Goal: Information Seeking & Learning: Learn about a topic

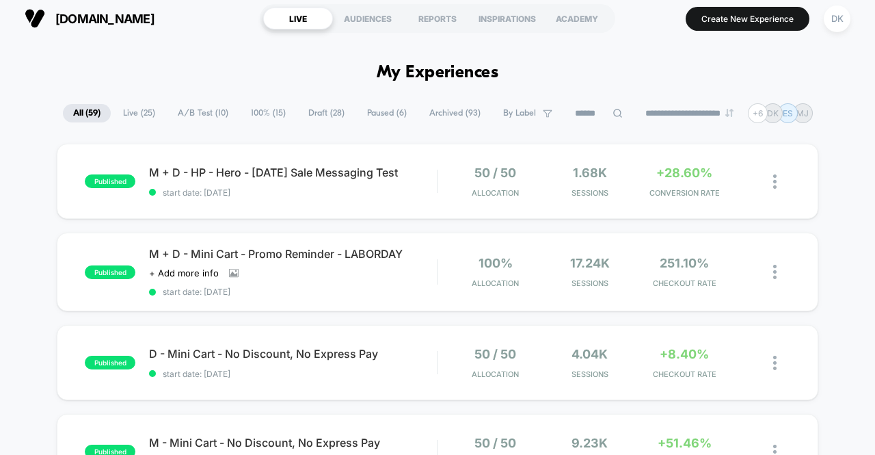
scroll to position [7, 0]
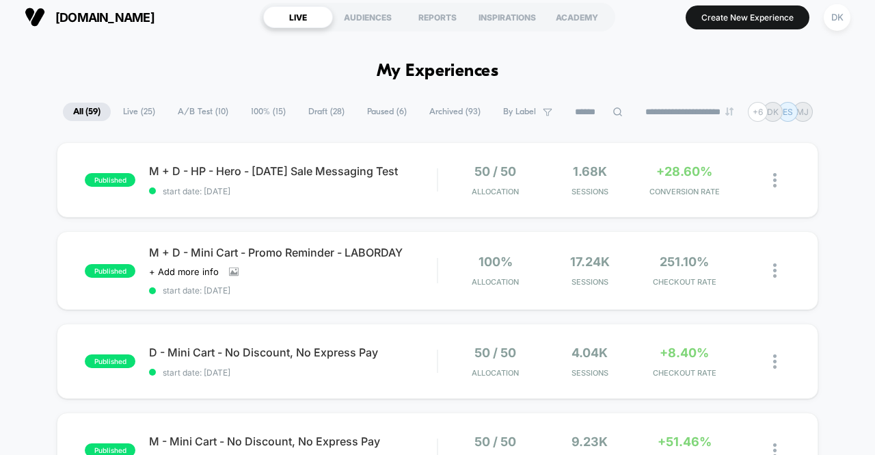
click at [547, 191] on span "Sessions" at bounding box center [589, 192] width 87 height 10
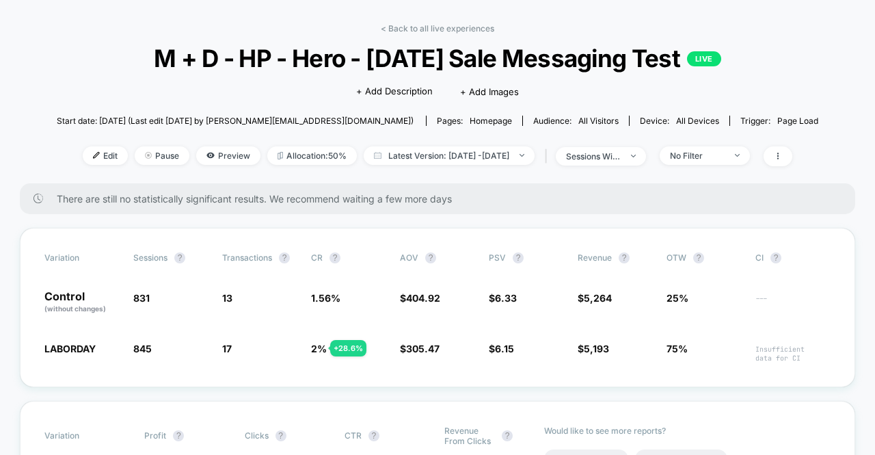
scroll to position [53, 0]
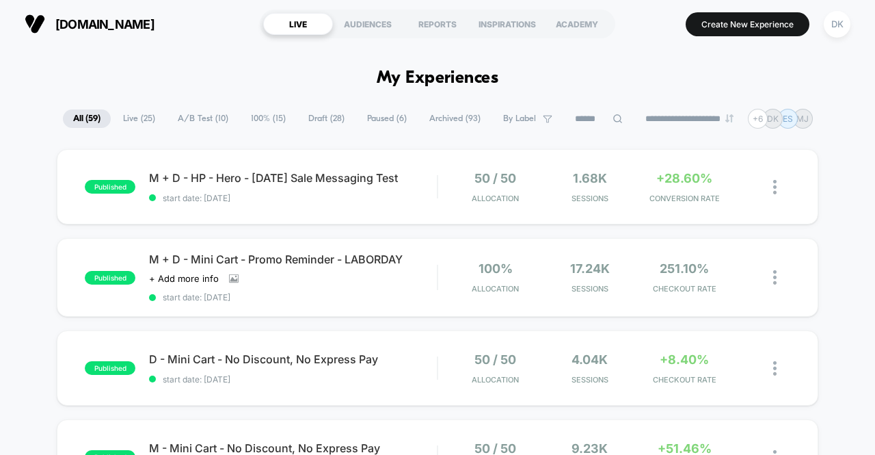
click at [776, 189] on img at bounding box center [774, 187] width 3 height 14
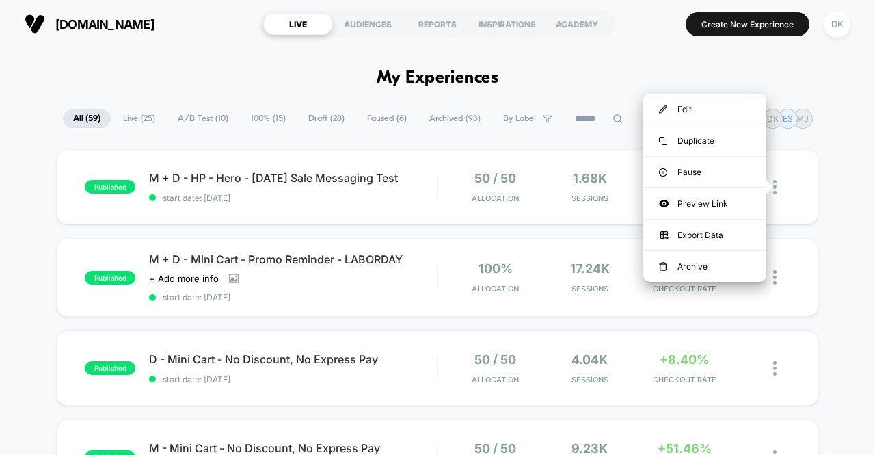
click at [738, 202] on div "Preview Link" at bounding box center [704, 203] width 123 height 31
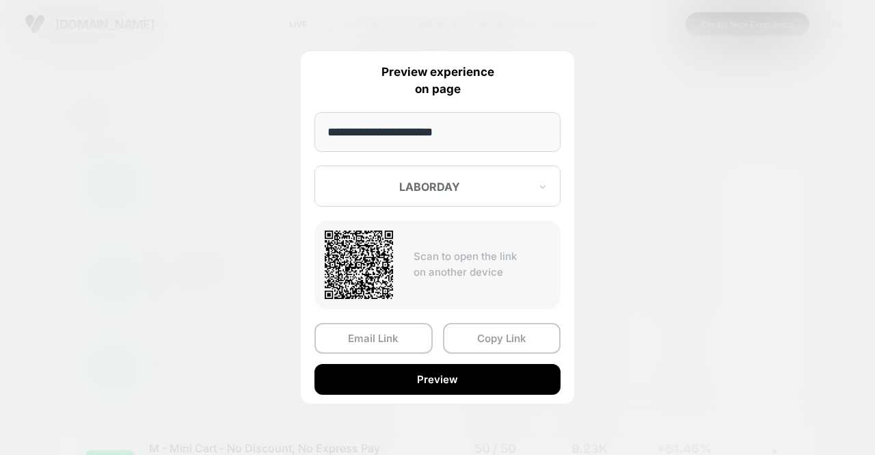
click at [438, 377] on button "Preview" at bounding box center [437, 379] width 246 height 31
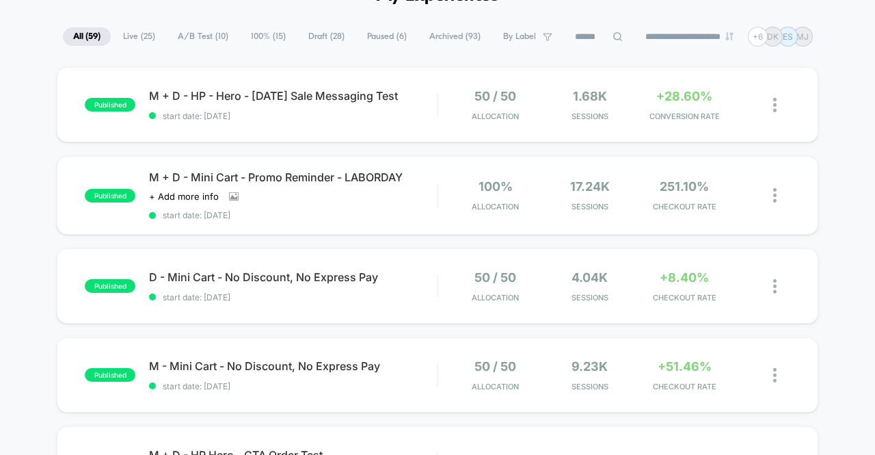
scroll to position [87, 0]
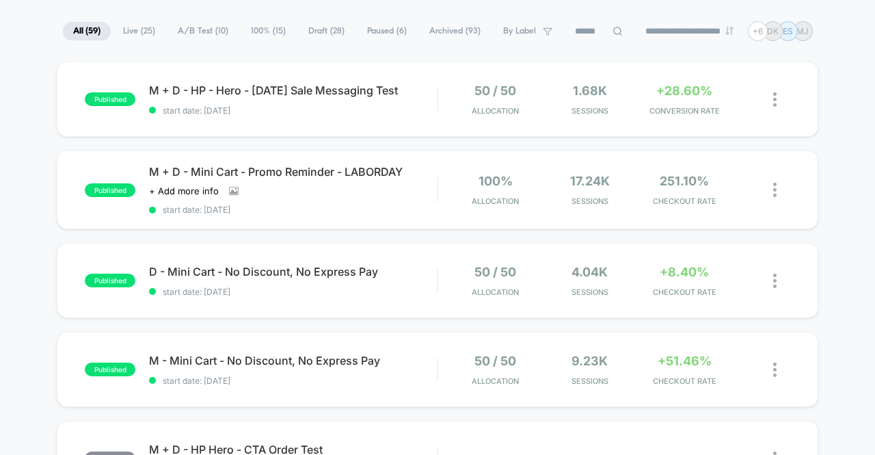
click at [429, 280] on div "D - Mini Cart - No Discount, No Express Pay start date: [DATE]" at bounding box center [293, 281] width 288 height 32
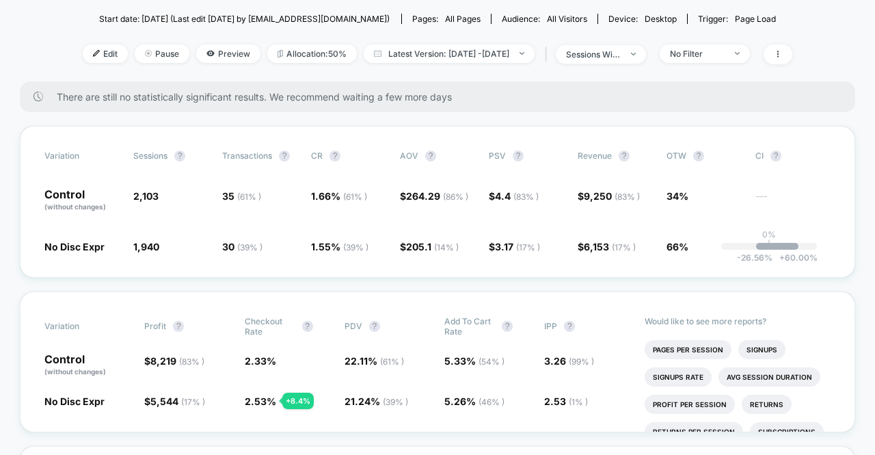
scroll to position [154, 0]
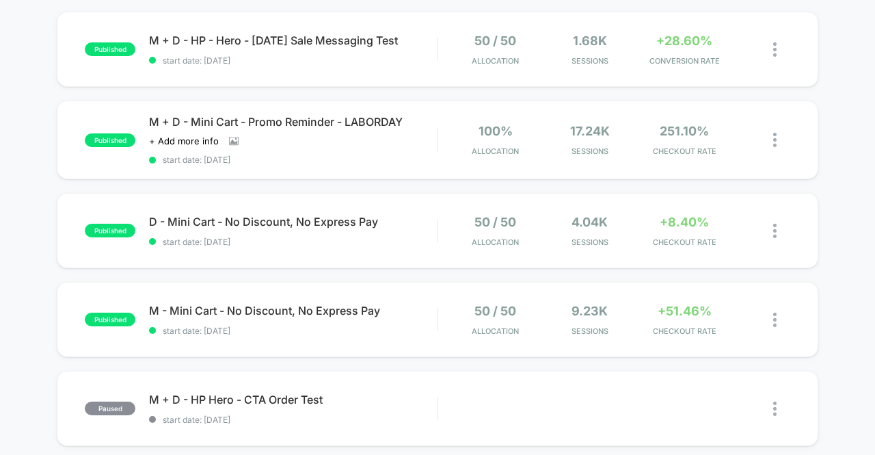
scroll to position [139, 0]
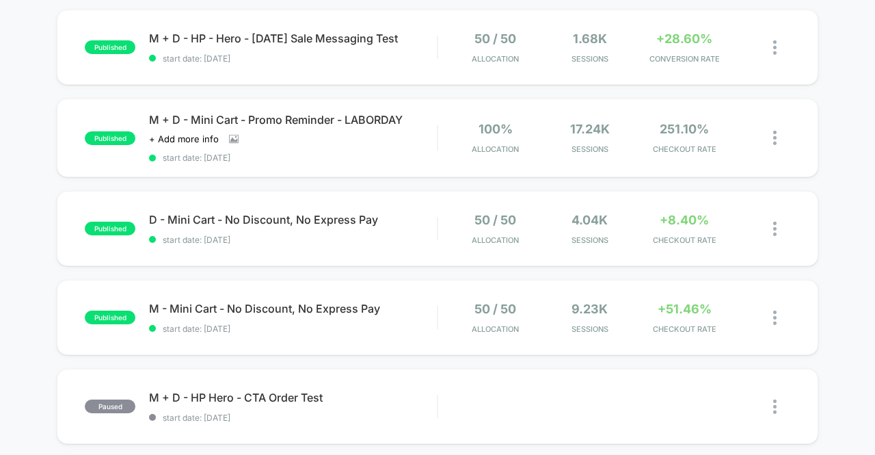
click at [401, 323] on span "start date: [DATE]" at bounding box center [293, 328] width 288 height 10
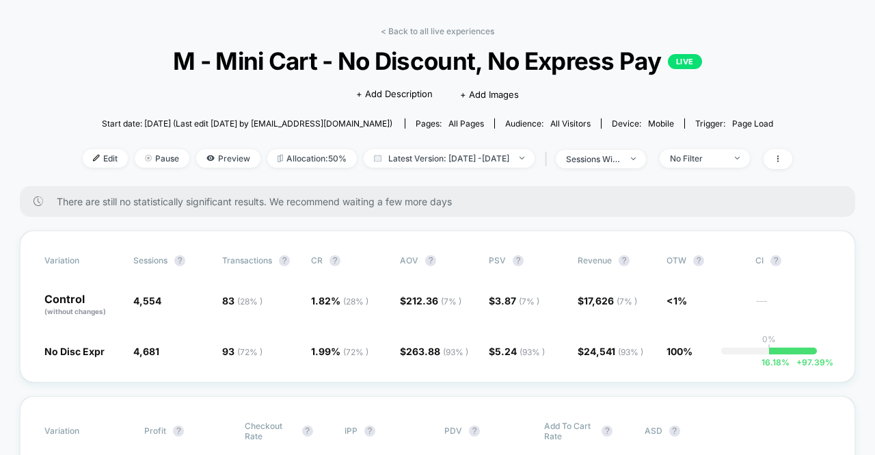
scroll to position [33, 0]
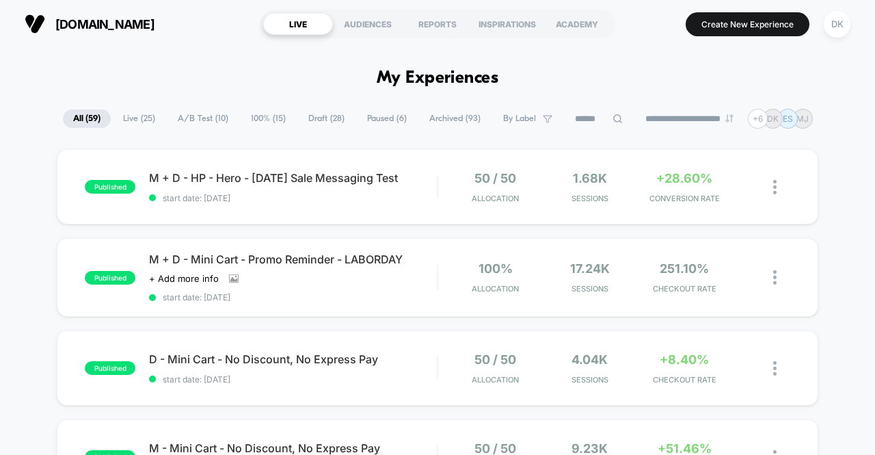
click at [775, 363] on img at bounding box center [774, 368] width 3 height 14
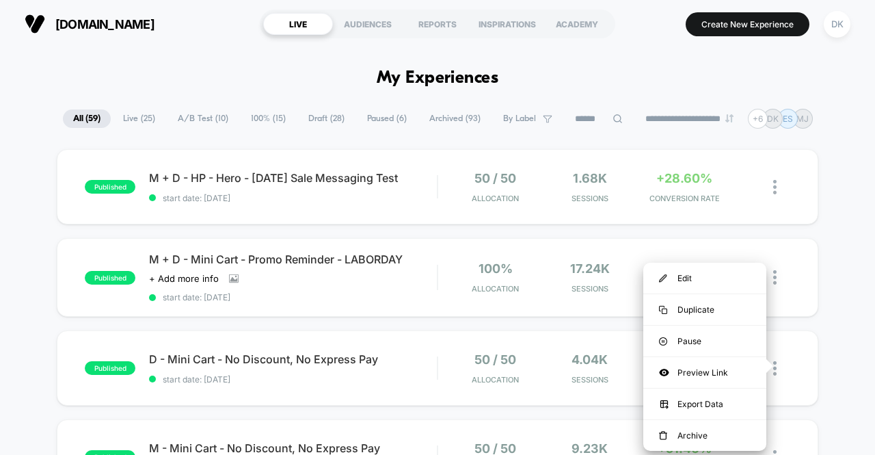
click at [729, 366] on div "Preview Link" at bounding box center [704, 372] width 123 height 31
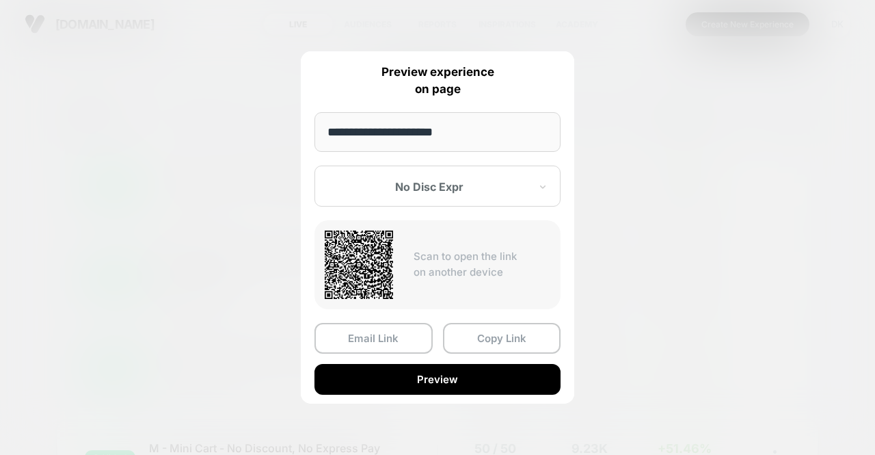
click at [425, 377] on button "Preview" at bounding box center [437, 379] width 246 height 31
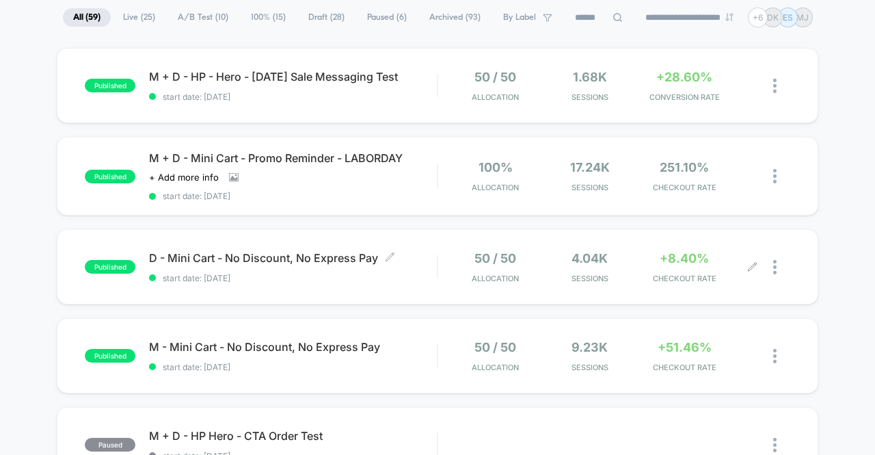
scroll to position [105, 0]
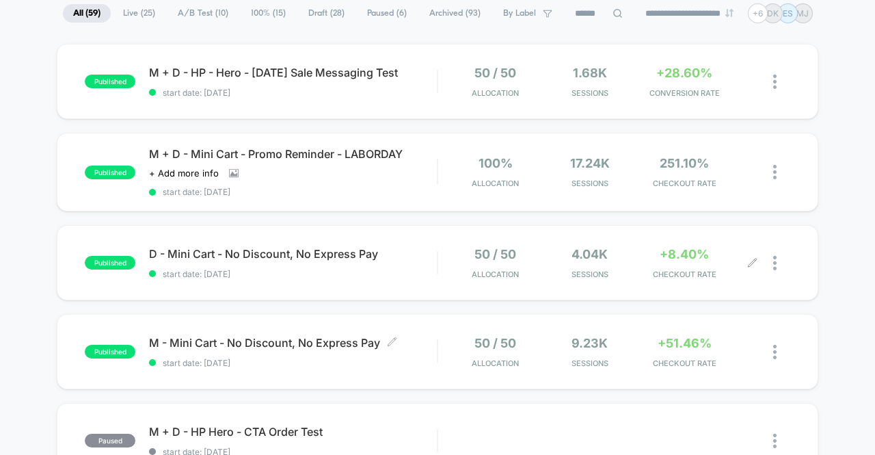
click at [329, 360] on span "start date: [DATE]" at bounding box center [293, 362] width 288 height 10
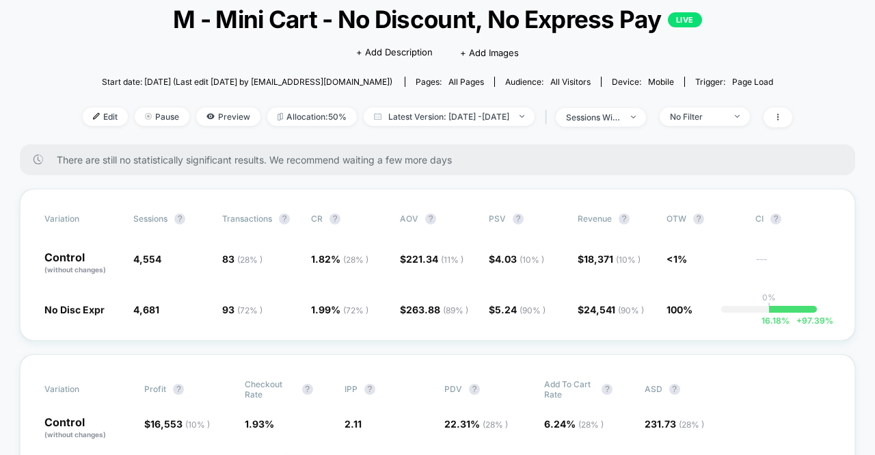
scroll to position [89, 0]
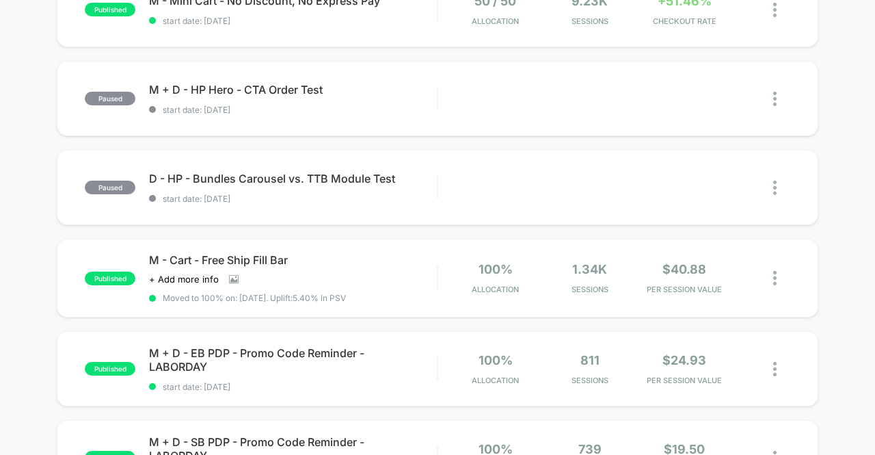
scroll to position [464, 0]
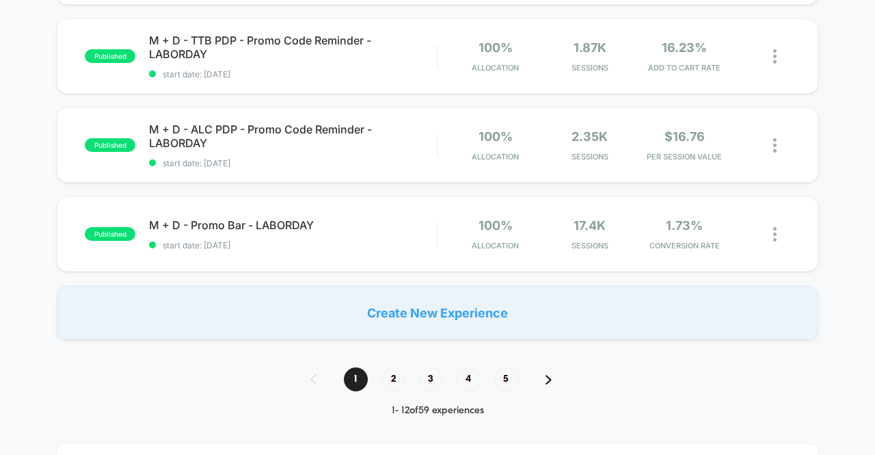
click at [392, 375] on span "2" at bounding box center [393, 379] width 24 height 24
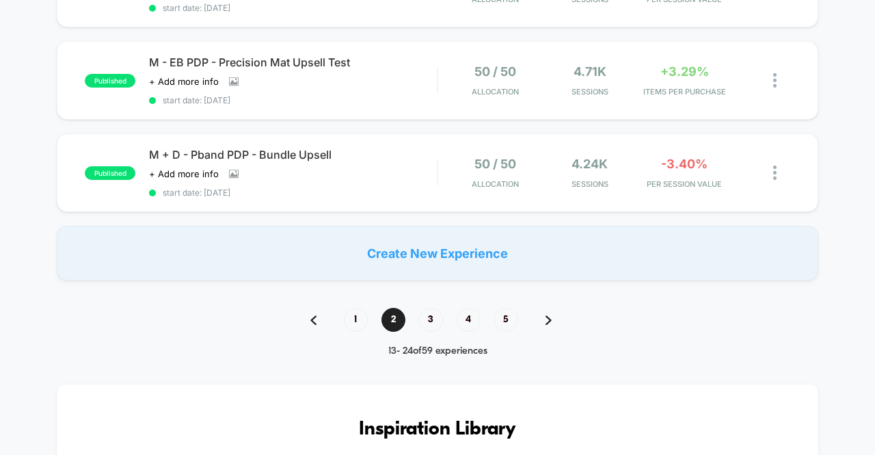
scroll to position [1051, 0]
click at [431, 307] on span "3" at bounding box center [431, 319] width 24 height 24
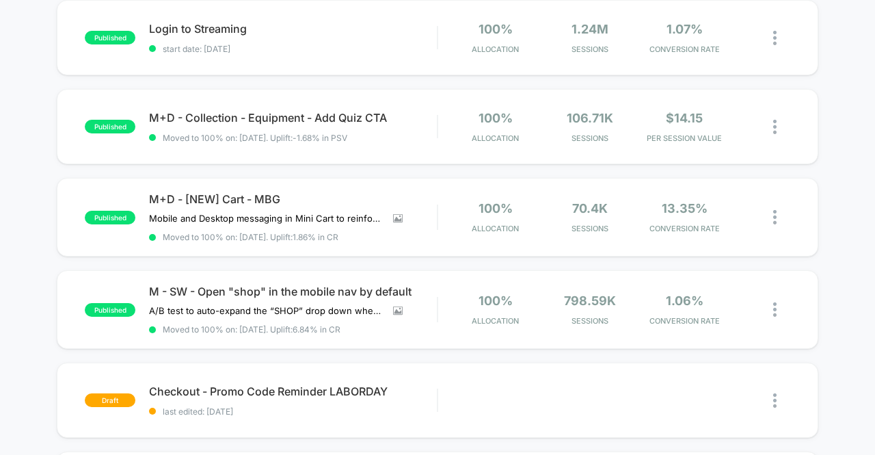
scroll to position [411, 0]
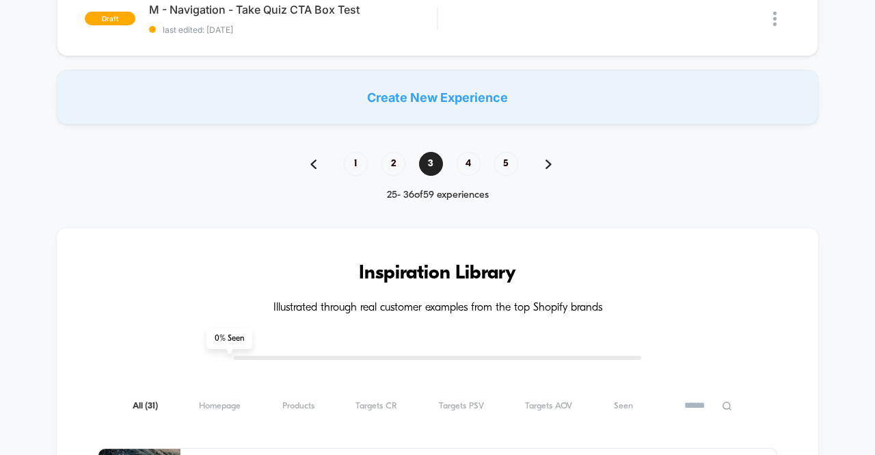
click at [355, 154] on span "1" at bounding box center [356, 164] width 24 height 24
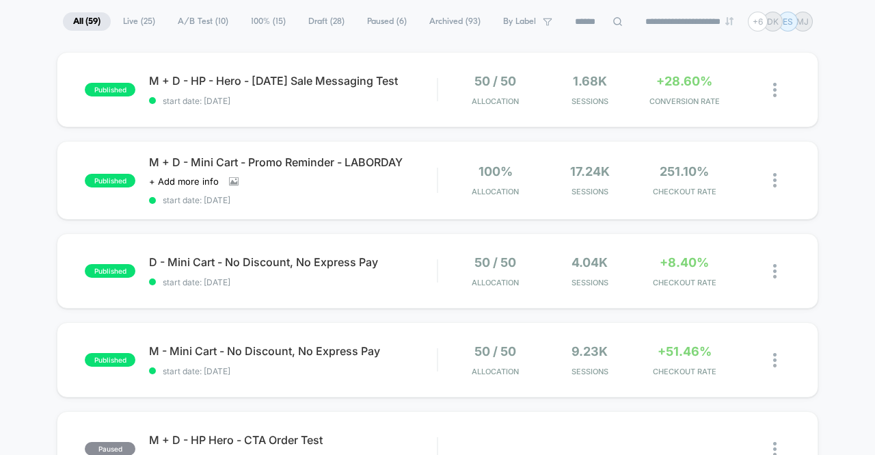
scroll to position [1157, 0]
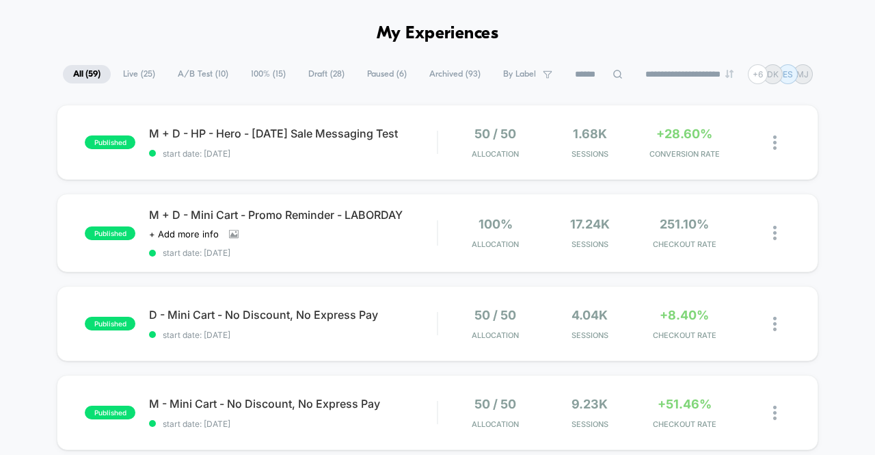
scroll to position [0, 0]
